Goal: Browse casually: Explore the website without a specific task or goal

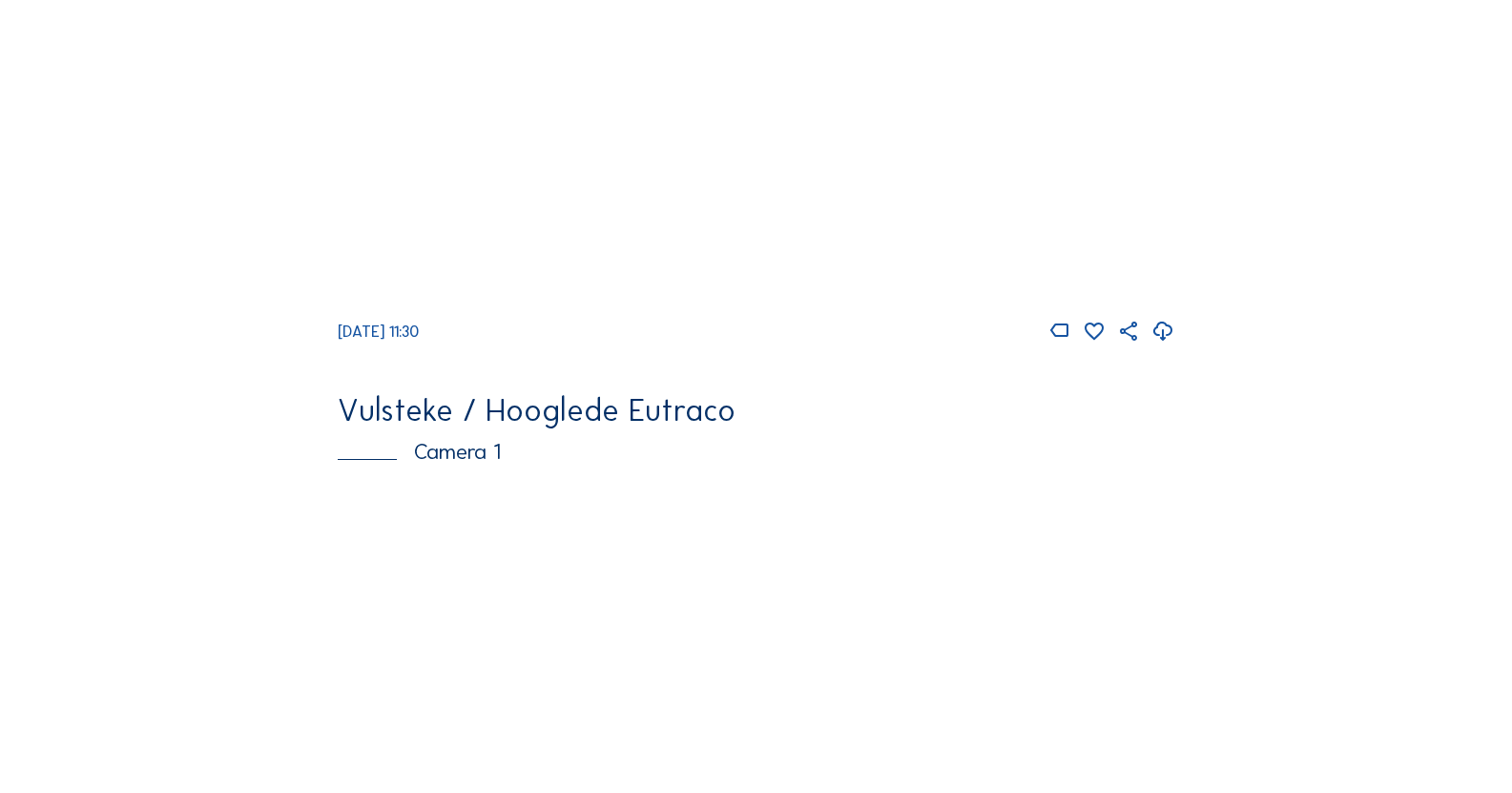
scroll to position [4008, 0]
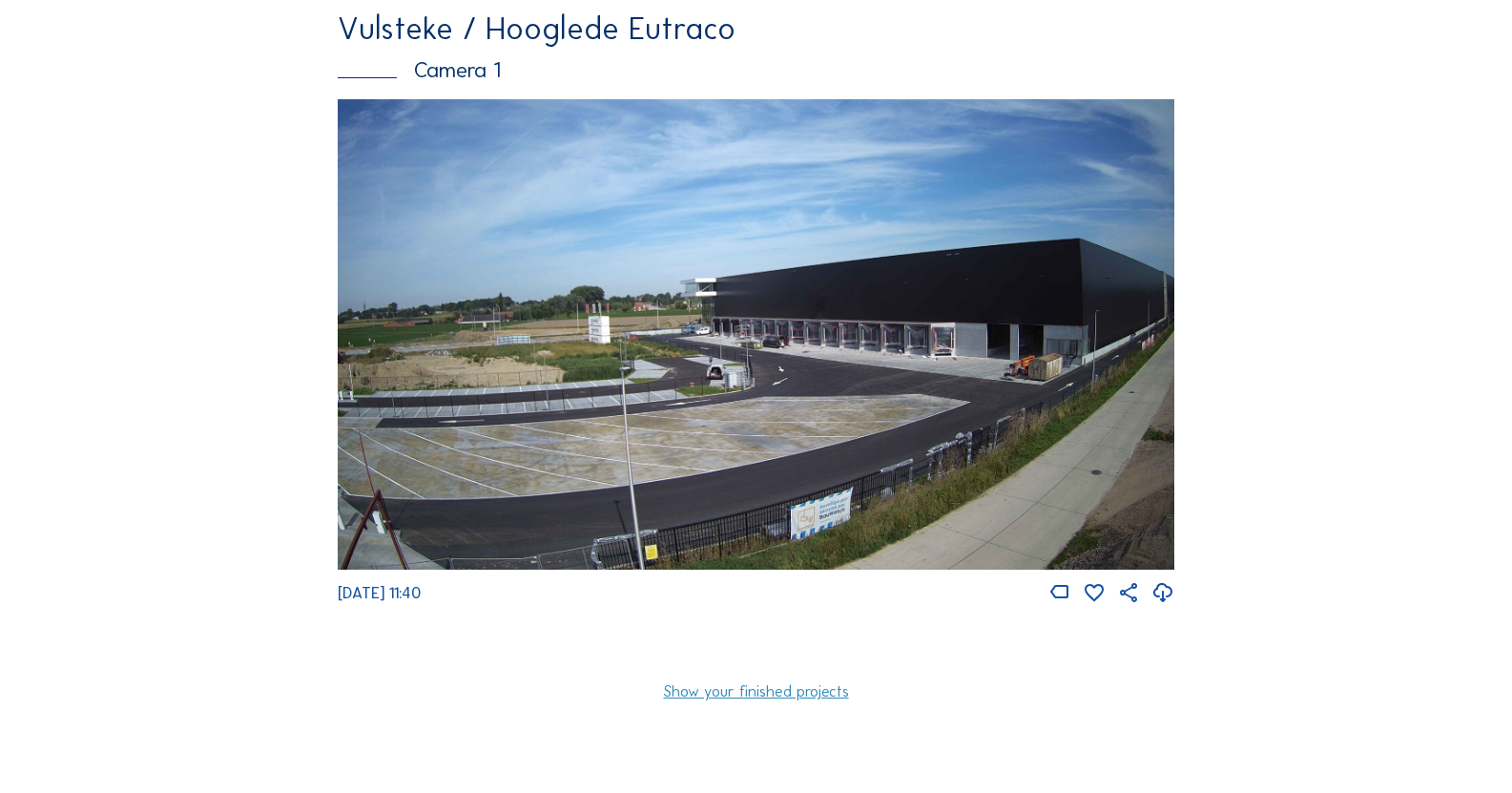
click at [835, 429] on img at bounding box center [756, 334] width 836 height 471
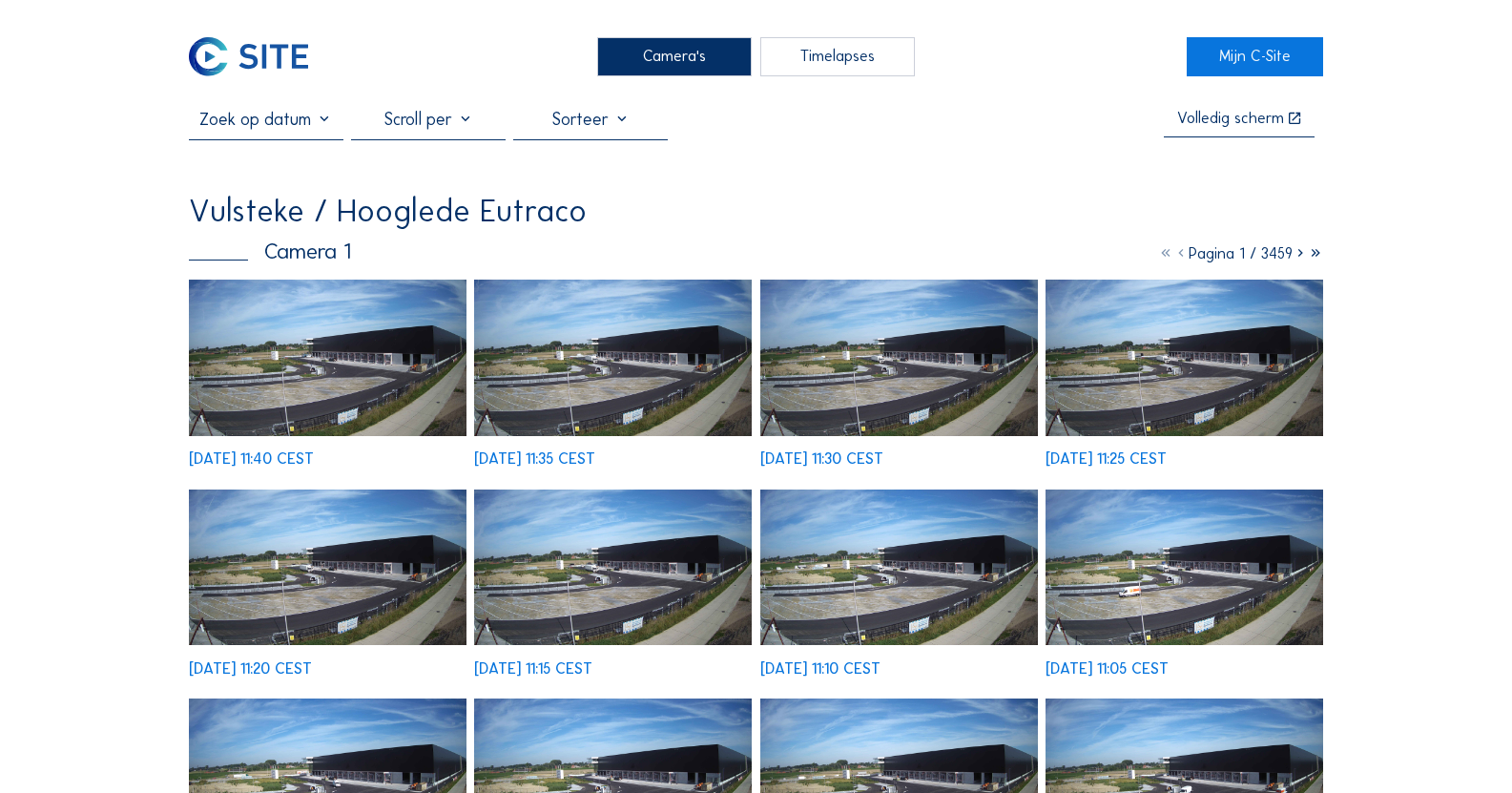
click at [426, 331] on img at bounding box center [327, 358] width 278 height 156
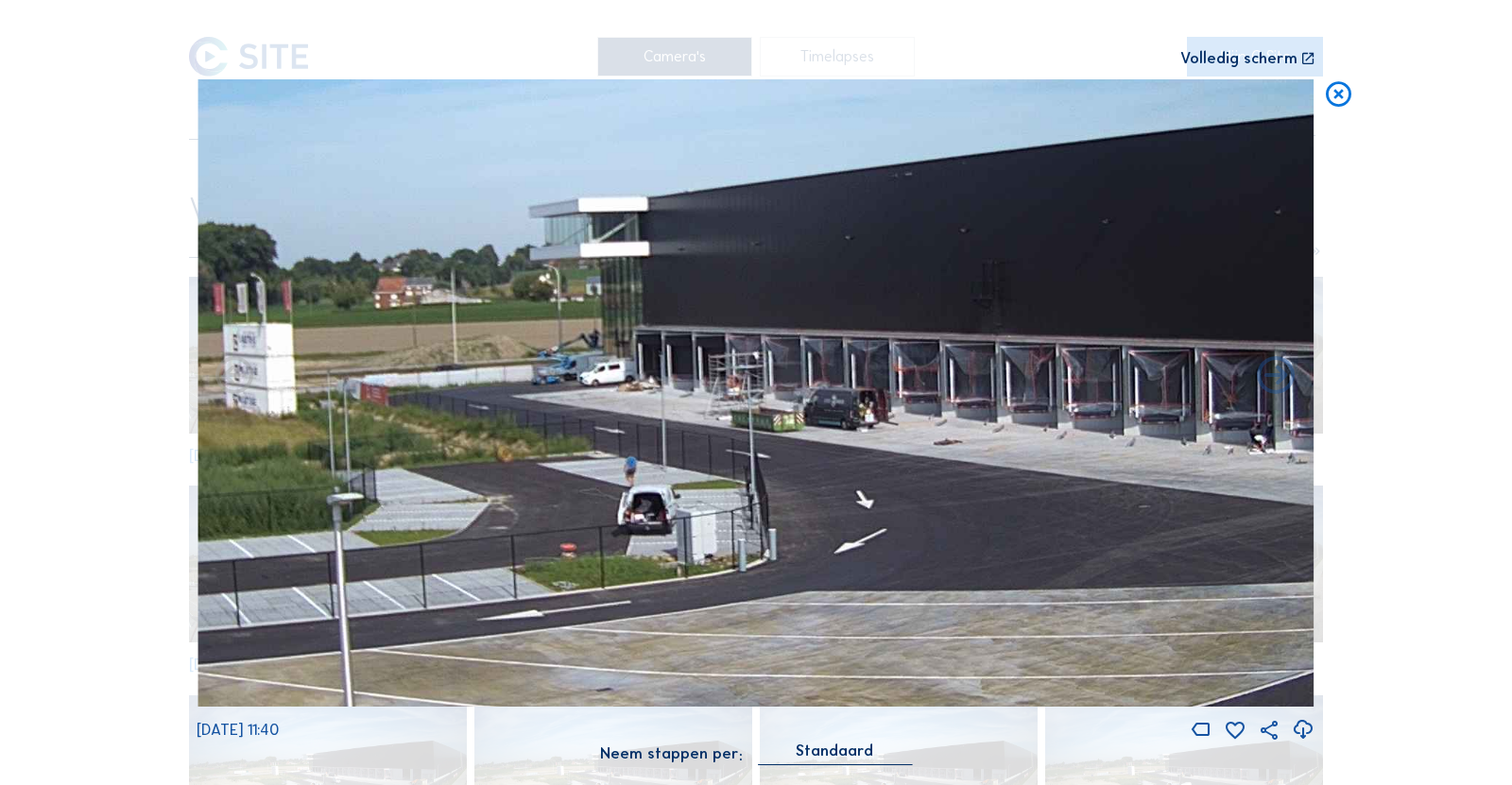
drag, startPoint x: 601, startPoint y: 371, endPoint x: 1065, endPoint y: 377, distance: 464.0
click at [1061, 367] on img at bounding box center [756, 393] width 1117 height 628
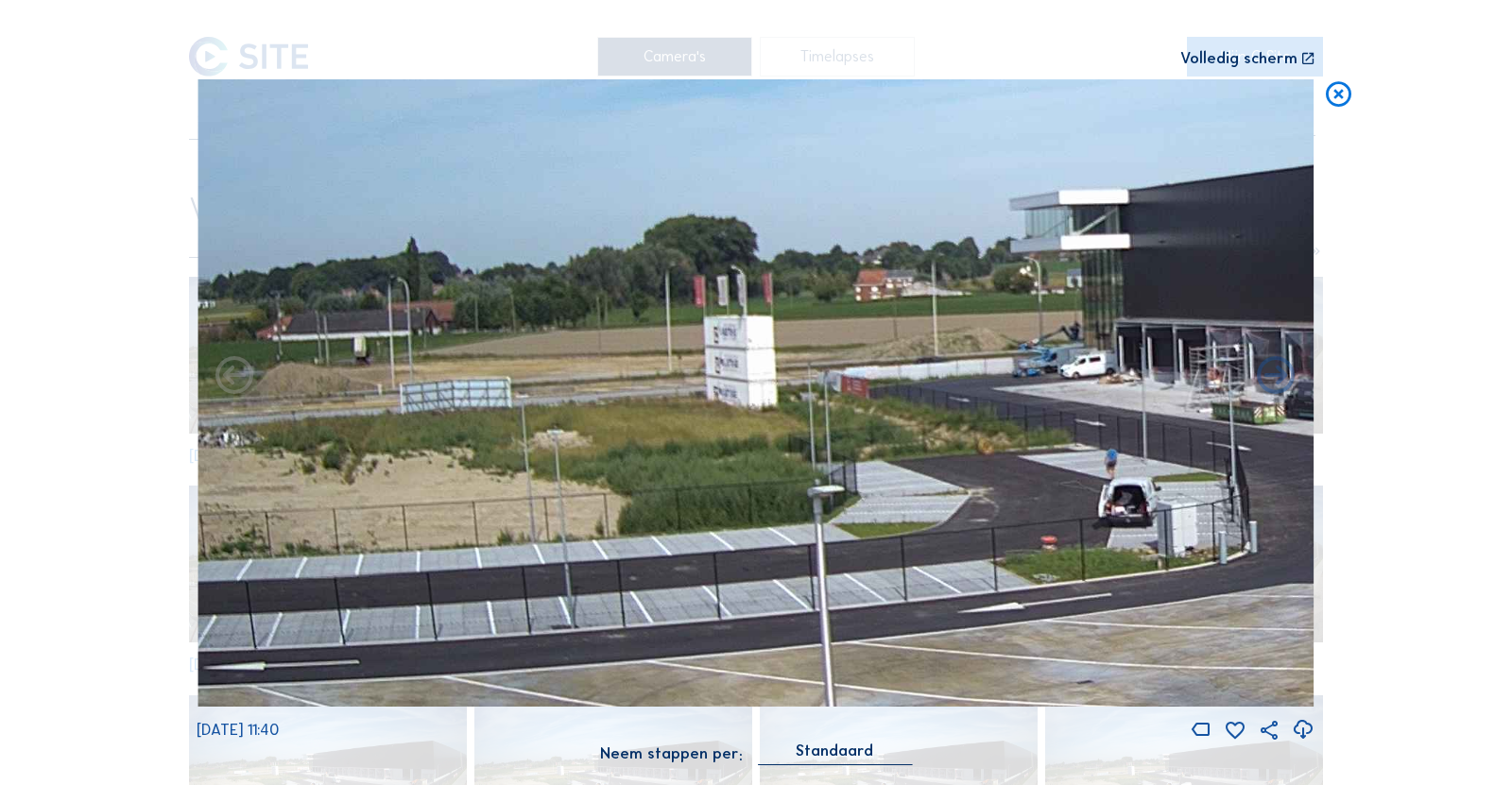
drag, startPoint x: 694, startPoint y: 385, endPoint x: 973, endPoint y: 355, distance: 280.6
click at [973, 355] on img at bounding box center [756, 393] width 1117 height 628
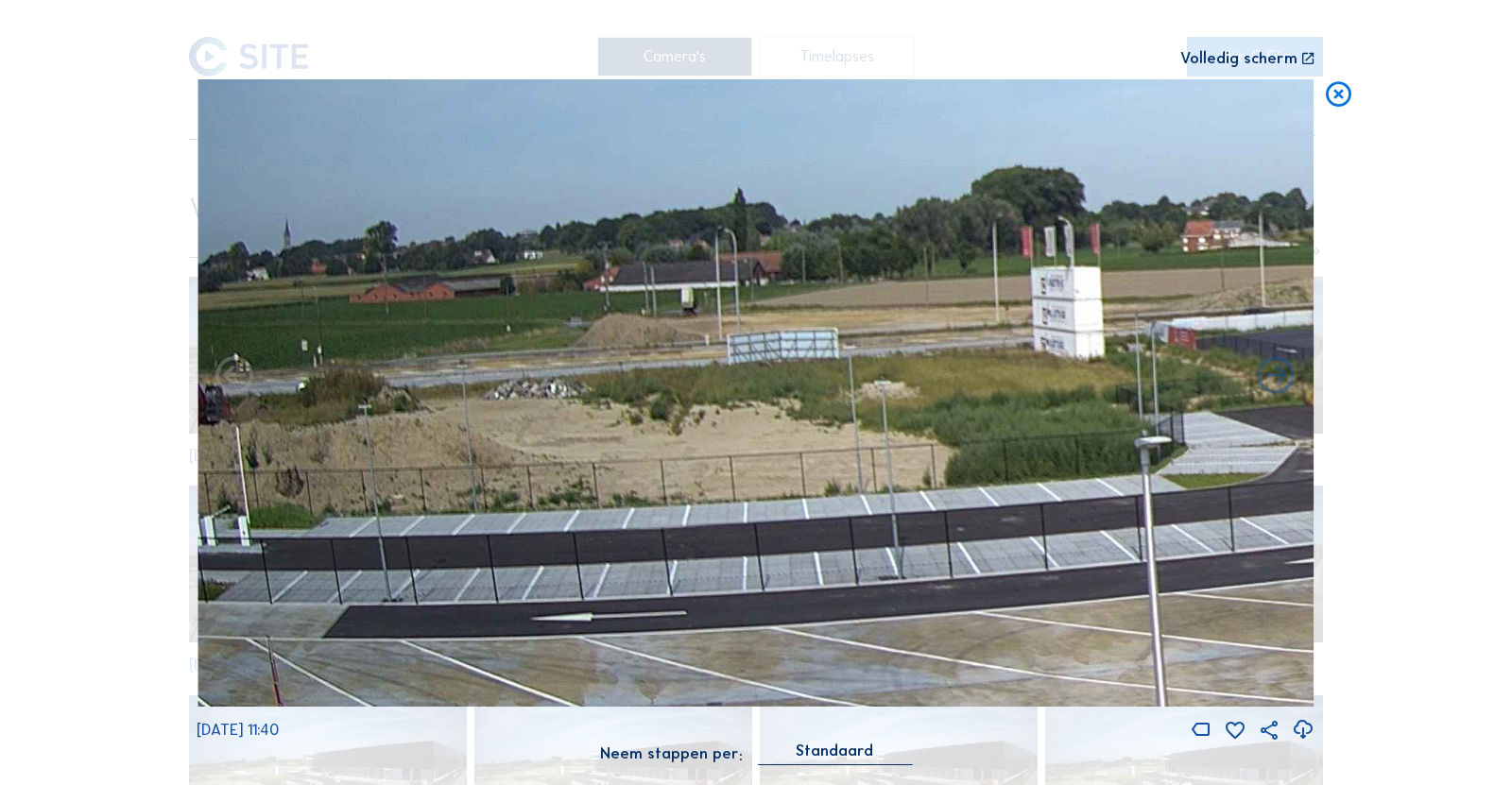
drag, startPoint x: 552, startPoint y: 348, endPoint x: 882, endPoint y: 329, distance: 330.5
click at [882, 329] on img at bounding box center [756, 393] width 1117 height 628
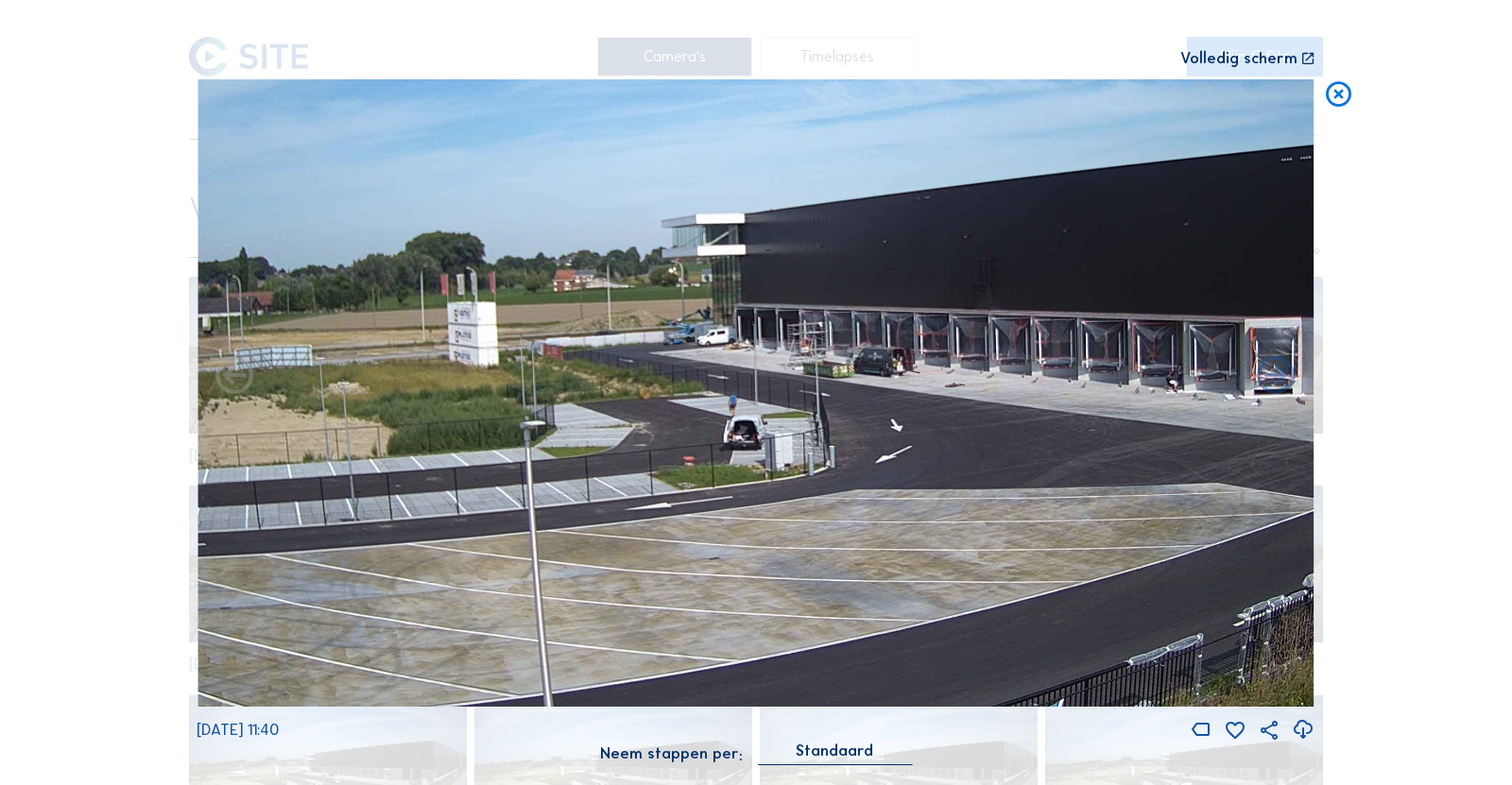
drag, startPoint x: 941, startPoint y: 396, endPoint x: 754, endPoint y: 397, distance: 187.0
click at [754, 397] on img at bounding box center [756, 393] width 1117 height 628
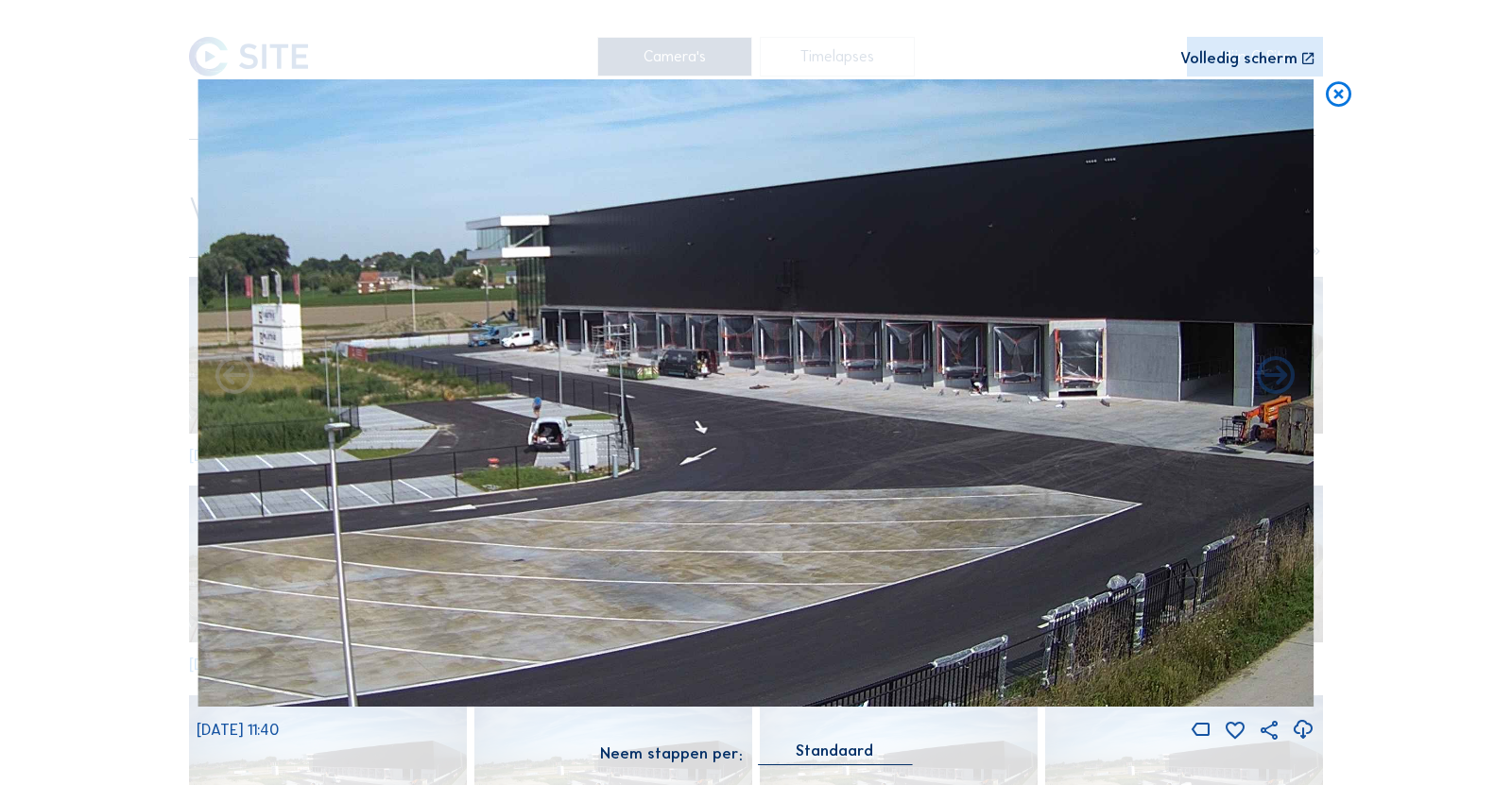
drag, startPoint x: 879, startPoint y: 398, endPoint x: 678, endPoint y: 387, distance: 201.3
click at [649, 397] on img at bounding box center [756, 393] width 1117 height 628
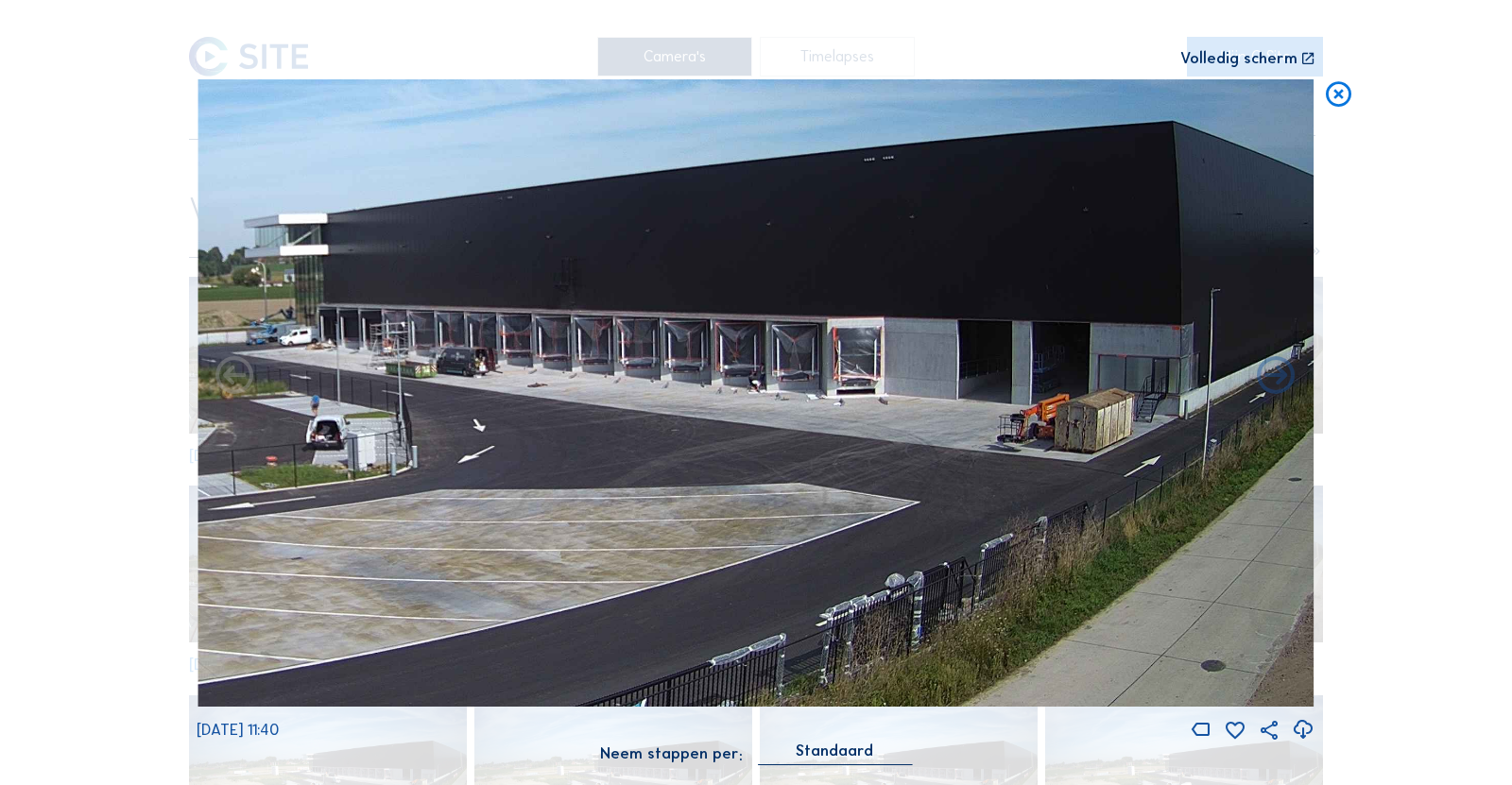
click at [1341, 104] on icon at bounding box center [1338, 95] width 30 height 31
